Goal: Information Seeking & Learning: Learn about a topic

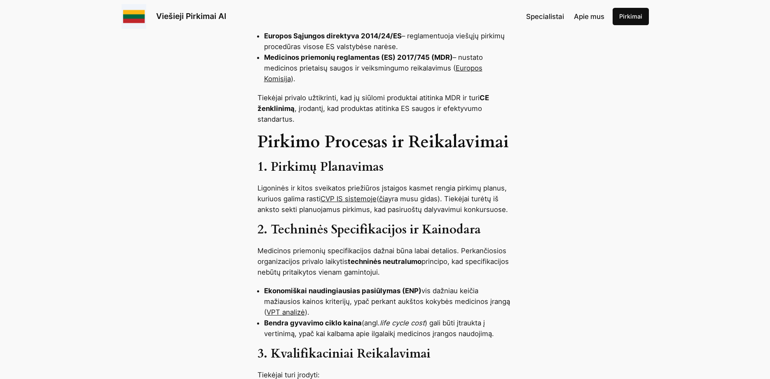
scroll to position [631, 0]
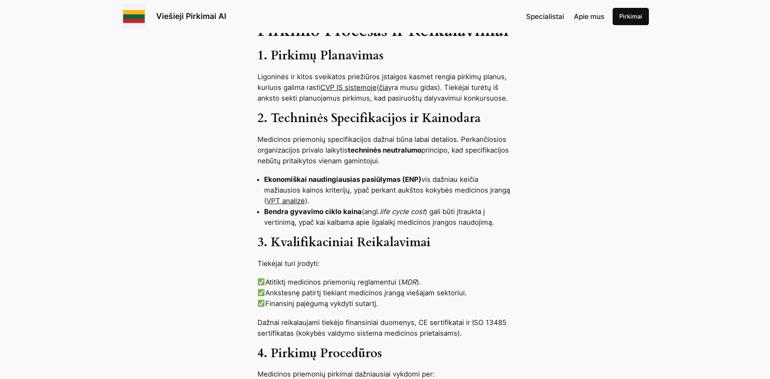
click at [359, 89] on link "CVP IS sistemoje" at bounding box center [349, 87] width 56 height 8
click at [388, 87] on link "čia" at bounding box center [383, 87] width 9 height 8
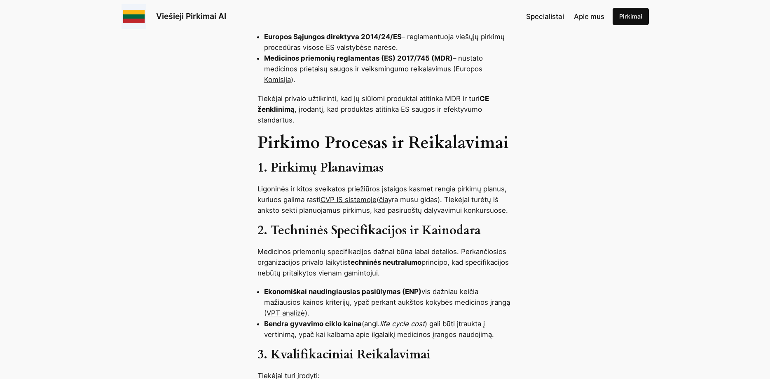
scroll to position [463, 0]
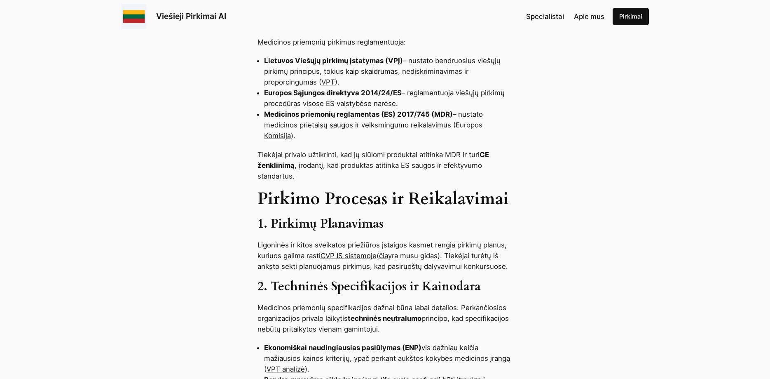
click at [470, 124] on link "Europos Komisija" at bounding box center [373, 130] width 218 height 19
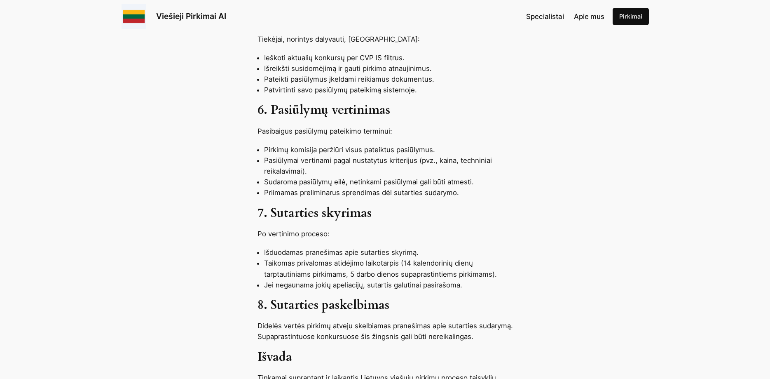
scroll to position [799, 0]
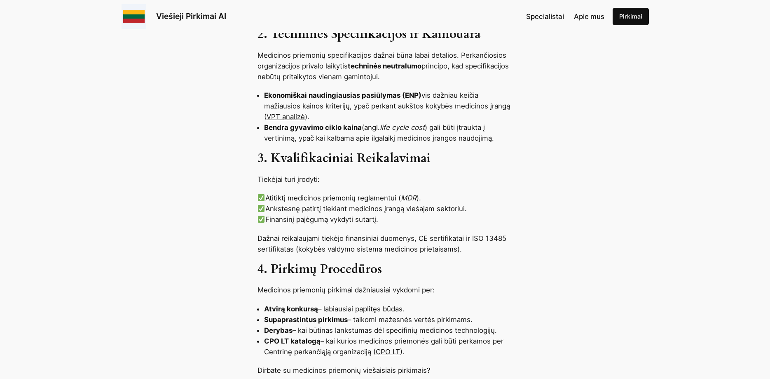
scroll to position [841, 0]
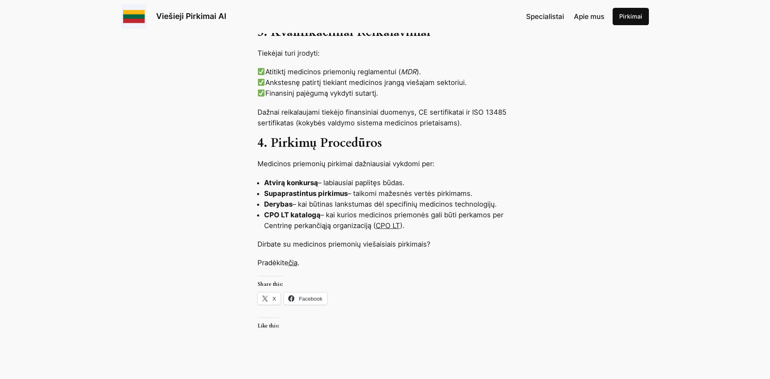
click at [291, 264] on link "čia" at bounding box center [293, 262] width 9 height 8
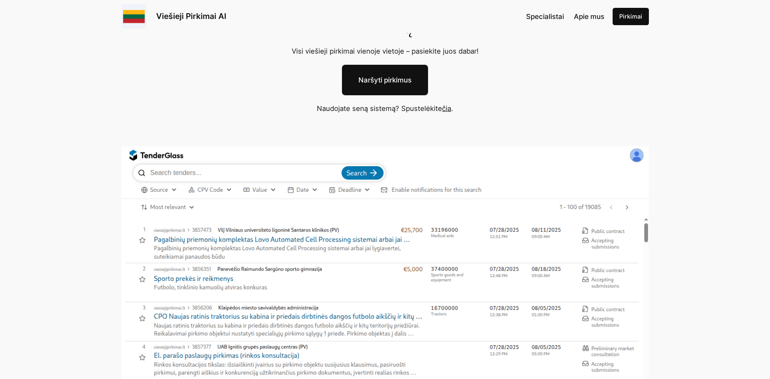
scroll to position [84, 0]
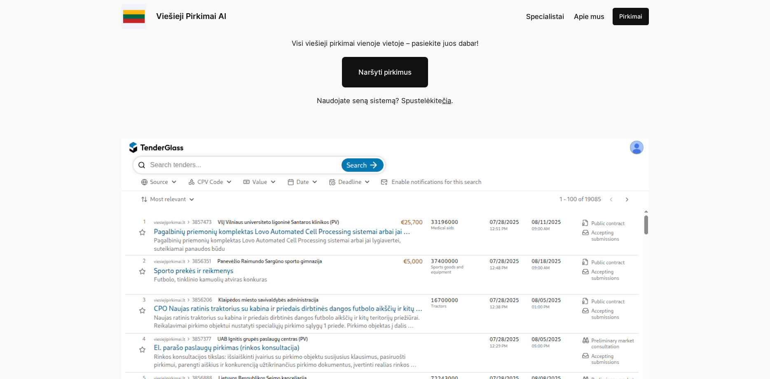
click at [386, 232] on img at bounding box center [386, 294] width 528 height 310
